Goal: Task Accomplishment & Management: Manage account settings

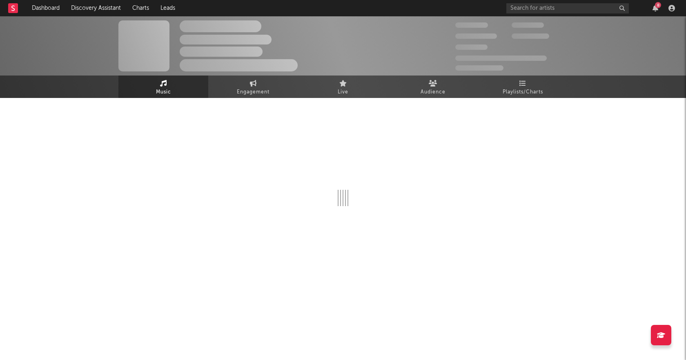
select select "6m"
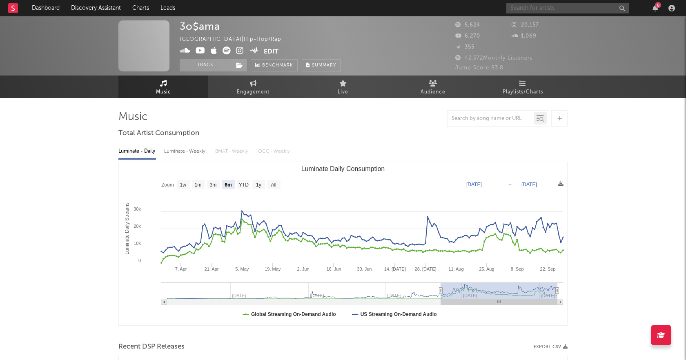
click at [565, 8] on input "text" at bounding box center [568, 8] width 123 height 10
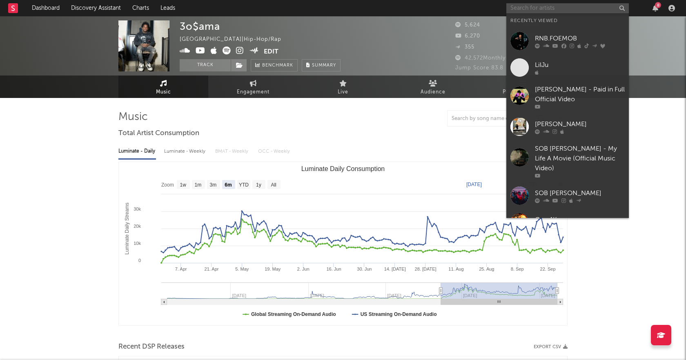
click at [553, 8] on input "text" at bounding box center [568, 8] width 123 height 10
type input "s"
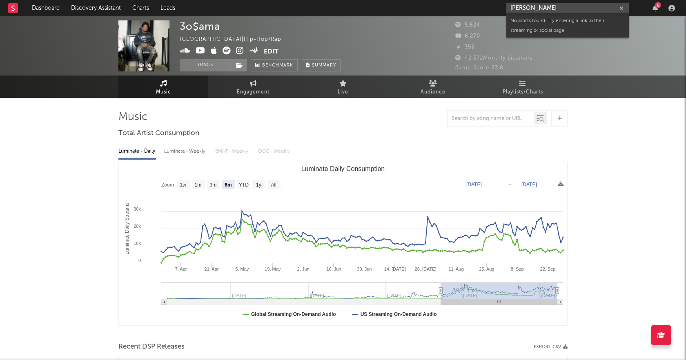
click at [550, 8] on input "[PERSON_NAME]" at bounding box center [568, 8] width 123 height 10
click at [518, 7] on input "[PERSON_NAME]" at bounding box center [568, 8] width 123 height 10
click at [548, 7] on input "Rnb foemob" at bounding box center [568, 8] width 123 height 10
type input "Rnb foemob"
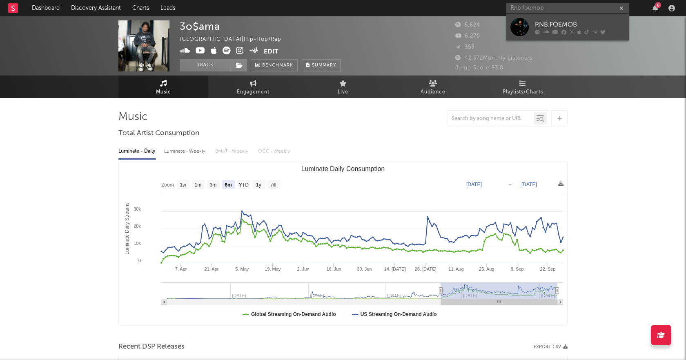
click at [567, 22] on div "RNB.FOEMOB" at bounding box center [580, 25] width 90 height 10
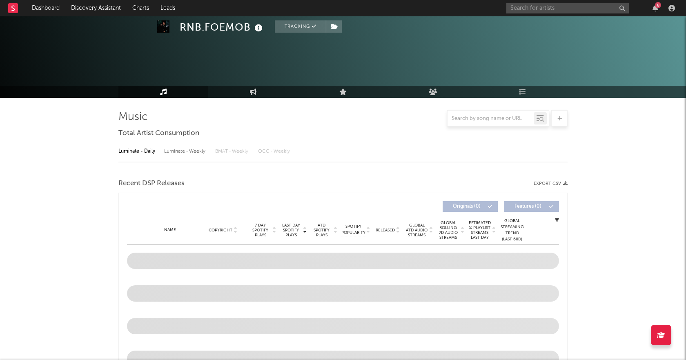
select select "6m"
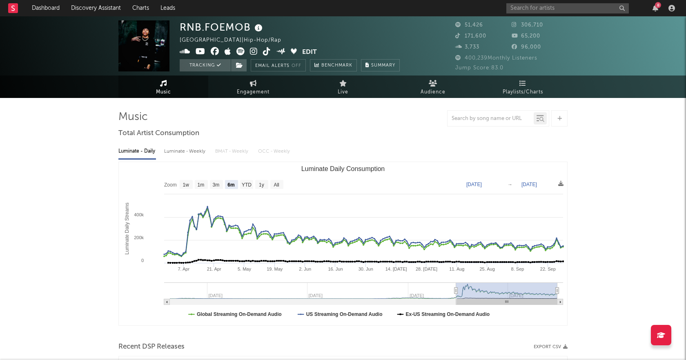
click at [658, 6] on div "8" at bounding box center [658, 5] width 6 height 6
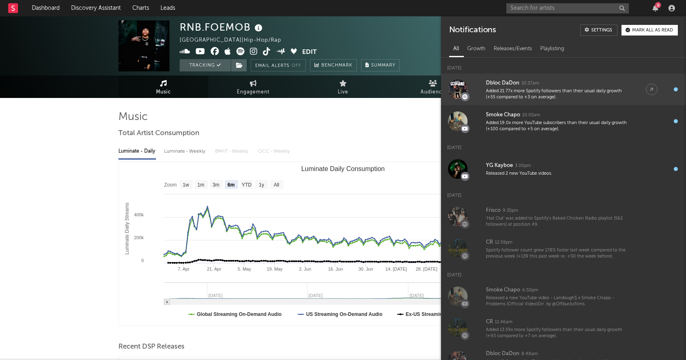
click at [489, 81] on div "Dbloc DaDon" at bounding box center [503, 83] width 34 height 10
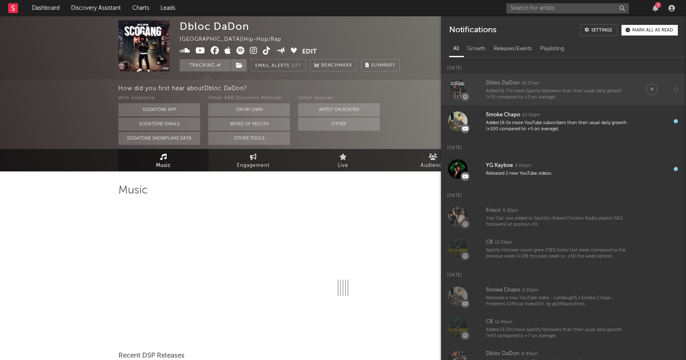
select select "1w"
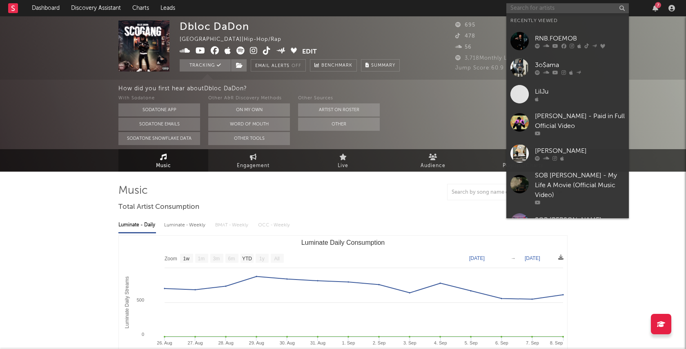
click at [532, 9] on input "text" at bounding box center [568, 8] width 123 height 10
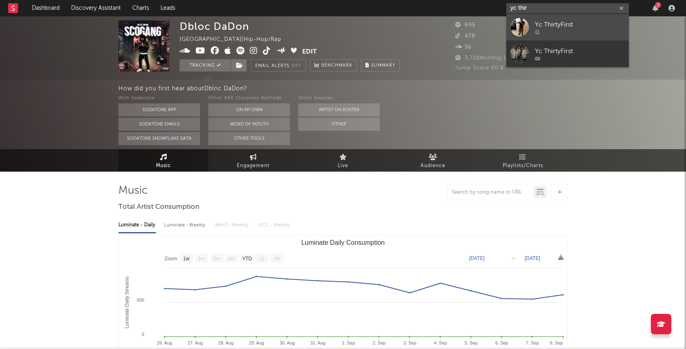
type input "yc thir"
click at [585, 18] on link "Yc ThirtyFirst" at bounding box center [568, 27] width 123 height 27
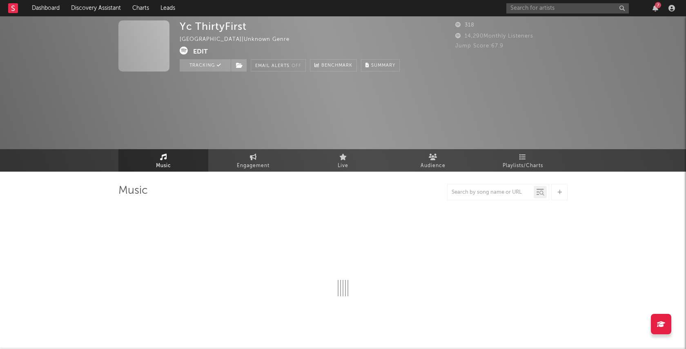
select select "1w"
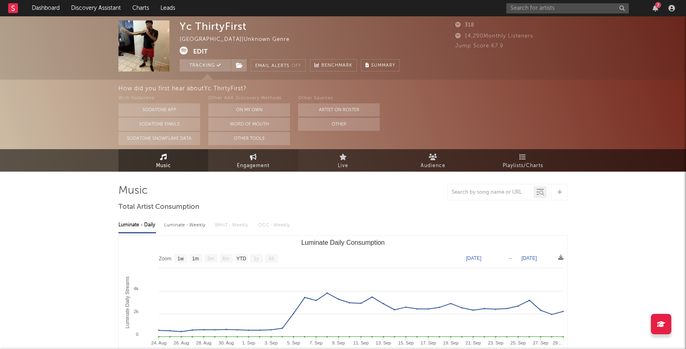
click at [239, 168] on span "Engagement" at bounding box center [253, 166] width 33 height 10
select select "1w"
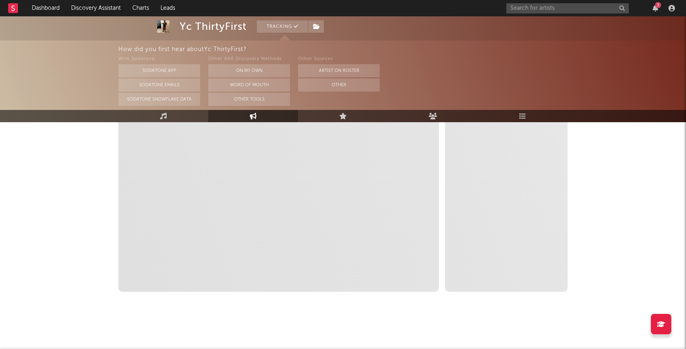
scroll to position [170, 0]
select select "1m"
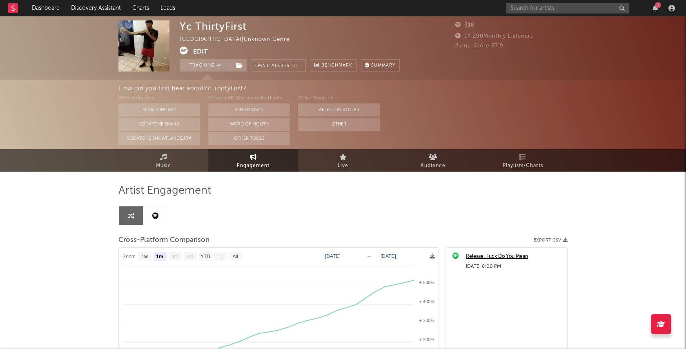
scroll to position [0, 0]
click at [166, 153] on link "Music" at bounding box center [163, 160] width 90 height 22
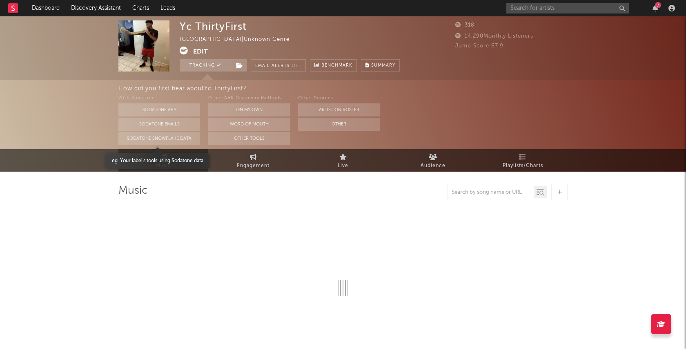
select select "1w"
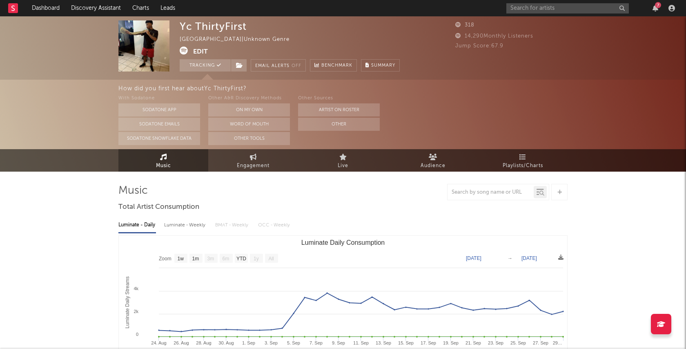
click at [198, 51] on button "Edit" at bounding box center [200, 52] width 15 height 10
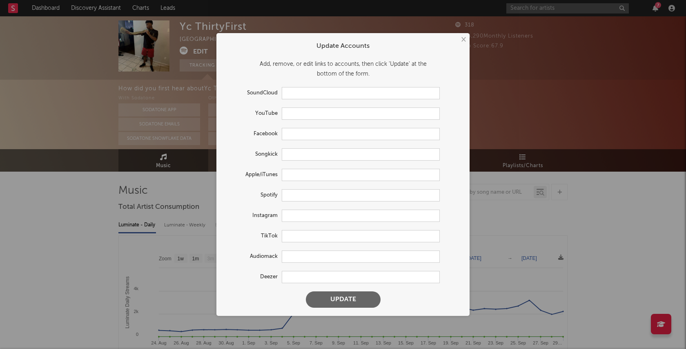
type input "[URL][DOMAIN_NAME]"
click at [303, 115] on input "text" at bounding box center [361, 113] width 158 height 12
click at [299, 176] on input "text" at bounding box center [361, 175] width 158 height 12
paste input "[URL][DOMAIN_NAME]"
type input "[URL][DOMAIN_NAME]"
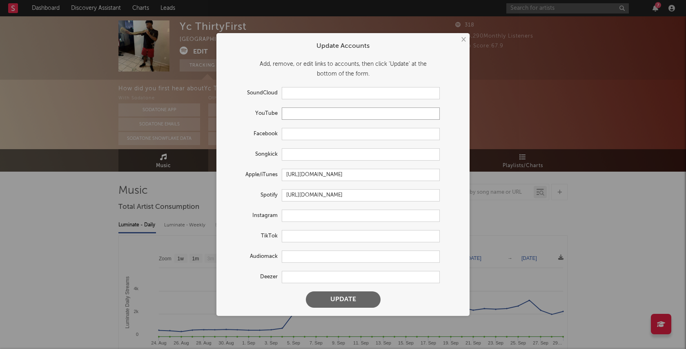
click at [321, 114] on input "text" at bounding box center [361, 113] width 158 height 12
paste input "[URL][DOMAIN_NAME]"
type input "[URL][DOMAIN_NAME]"
click at [341, 295] on button "Update" at bounding box center [343, 299] width 75 height 16
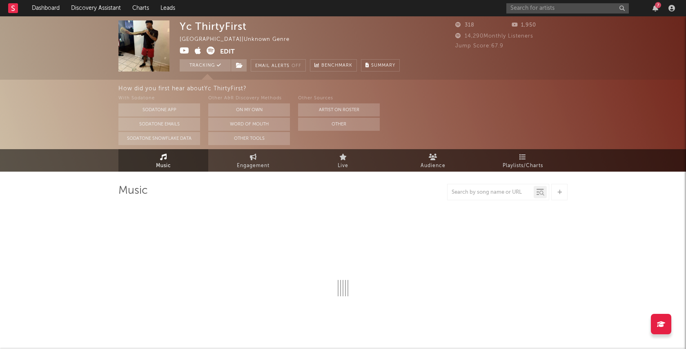
select select "1w"
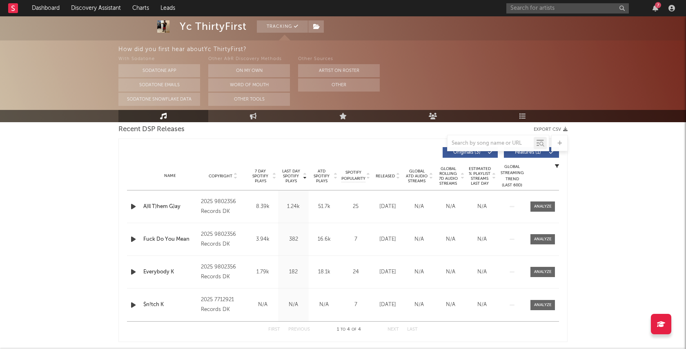
scroll to position [293, 0]
click at [655, 7] on icon "button" at bounding box center [656, 8] width 6 height 7
click at [425, 45] on div "How did you first hear about Yc ThirtyFirst ?" at bounding box center [402, 50] width 568 height 10
click at [545, 9] on input "text" at bounding box center [568, 8] width 123 height 10
click at [656, 7] on button "7" at bounding box center [656, 8] width 6 height 7
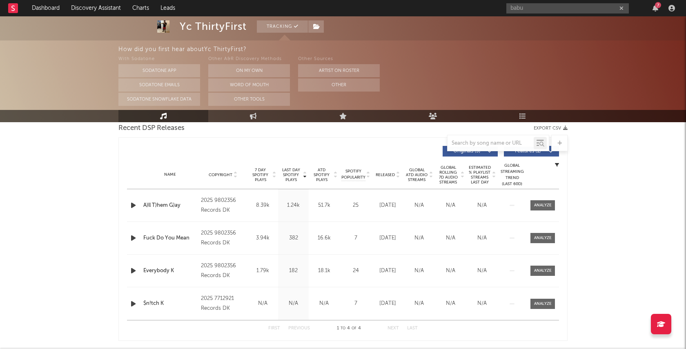
click at [438, 7] on nav "Dashboard Discovery Assistant Charts Leads babu 7" at bounding box center [343, 8] width 686 height 16
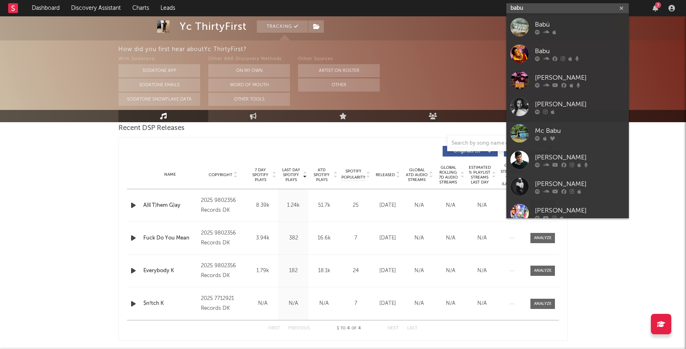
click at [547, 8] on input "babu" at bounding box center [568, 8] width 123 height 10
type input "babu"
click at [547, 46] on div "Babu" at bounding box center [580, 51] width 90 height 10
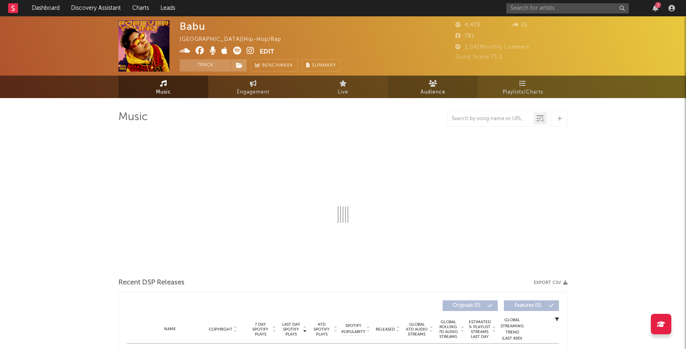
select select "1w"
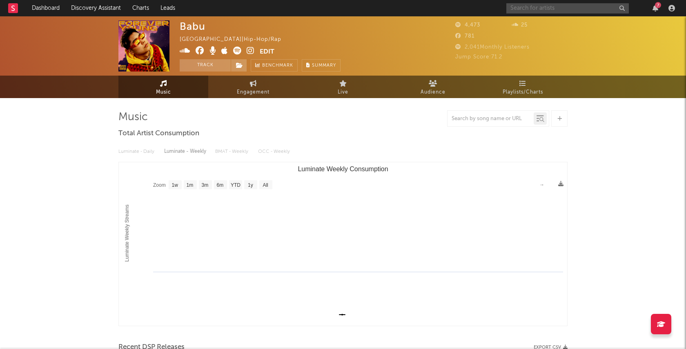
click at [547, 7] on input "text" at bounding box center [568, 8] width 123 height 10
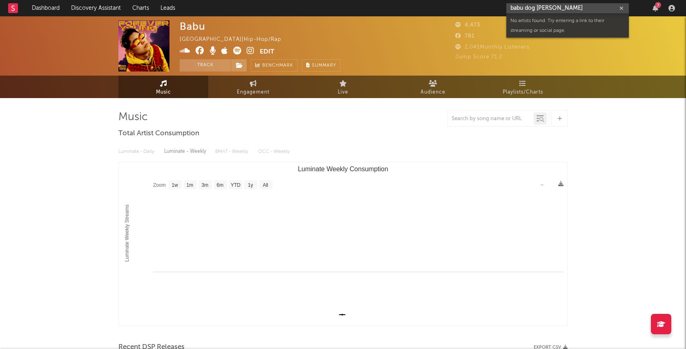
type input "babu dog [PERSON_NAME]"
